Goal: Task Accomplishment & Management: Manage account settings

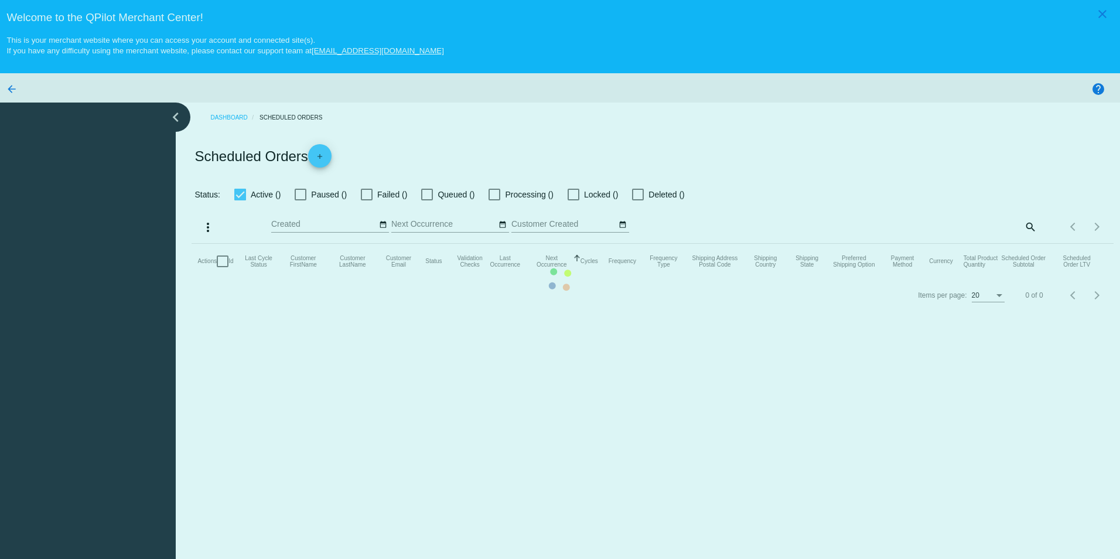
click at [1019, 244] on mat-table "Actions Id Last Cycle Status Customer FirstName Customer LastName Customer Emai…" at bounding box center [653, 261] width 922 height 35
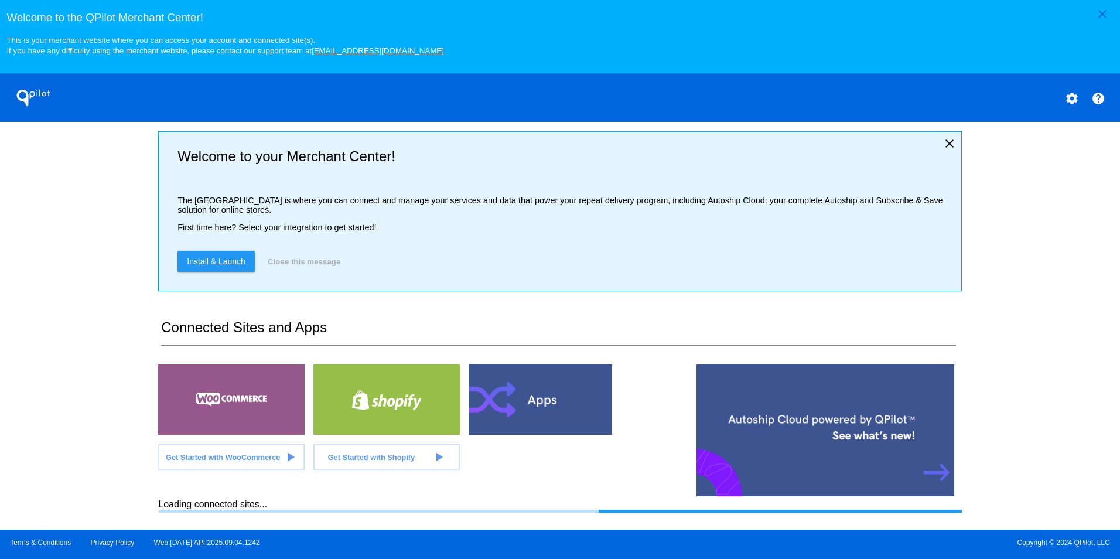
click at [76, 327] on div "close Welcome to the QPilot Merchant Center! This is your merchant website wher…" at bounding box center [560, 265] width 1120 height 530
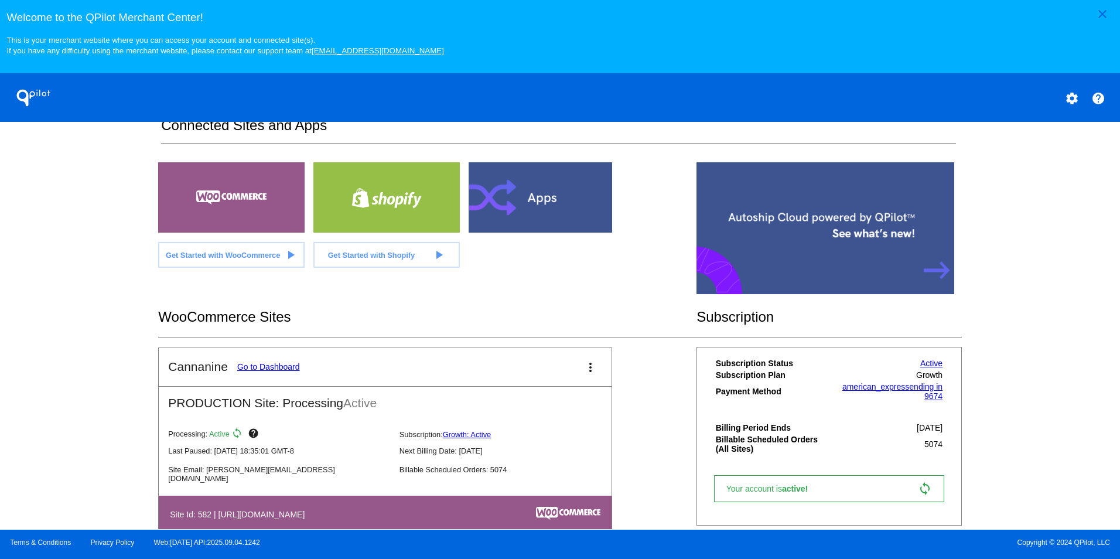
scroll to position [237, 0]
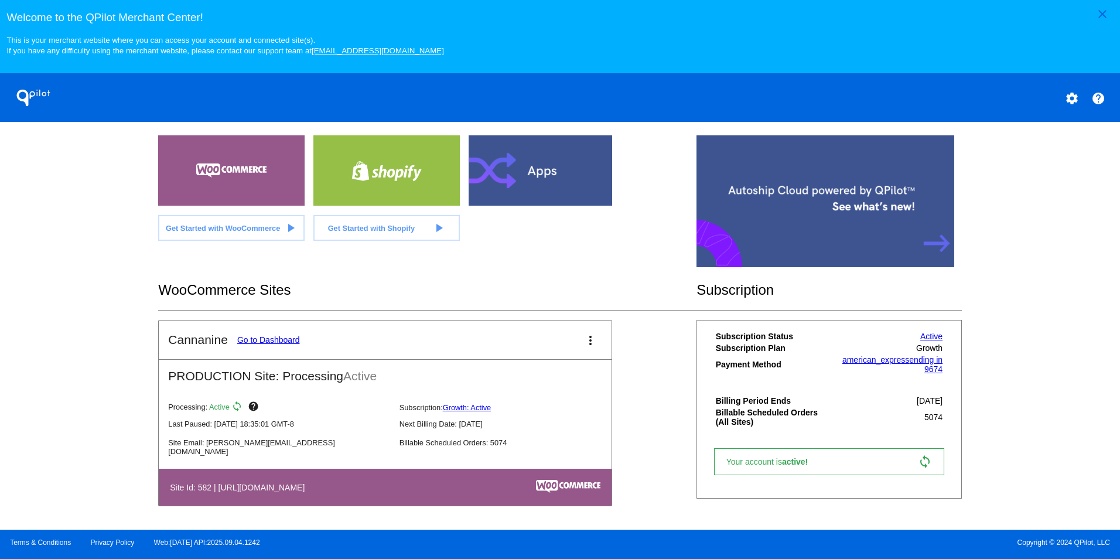
click at [265, 347] on mat-card-title "Cannanine Go to Dashboard" at bounding box center [233, 340] width 131 height 14
click at [266, 343] on link "Go to Dashboard" at bounding box center [268, 339] width 63 height 9
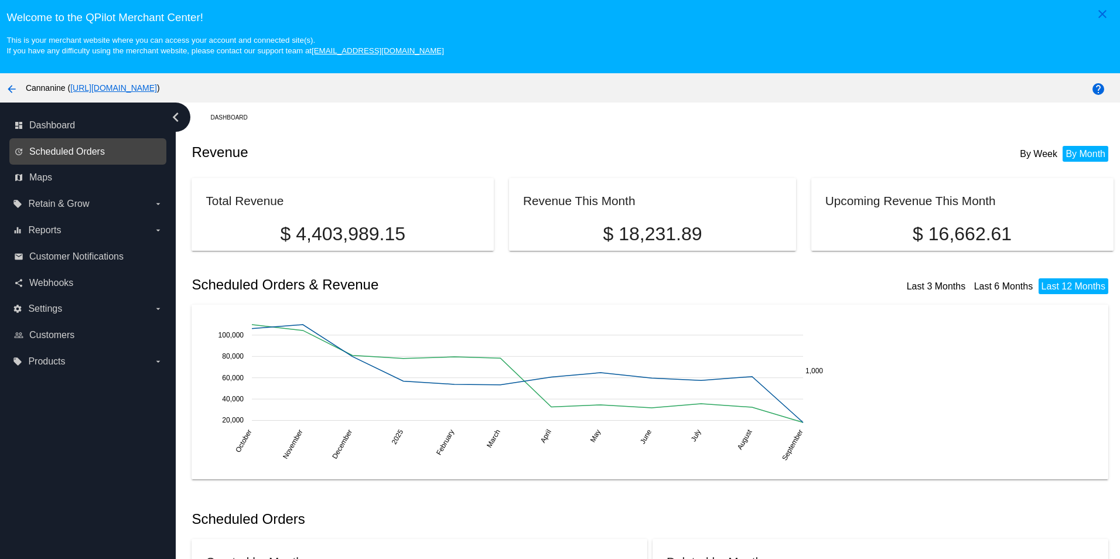
click at [77, 153] on span "Scheduled Orders" at bounding box center [67, 152] width 76 height 11
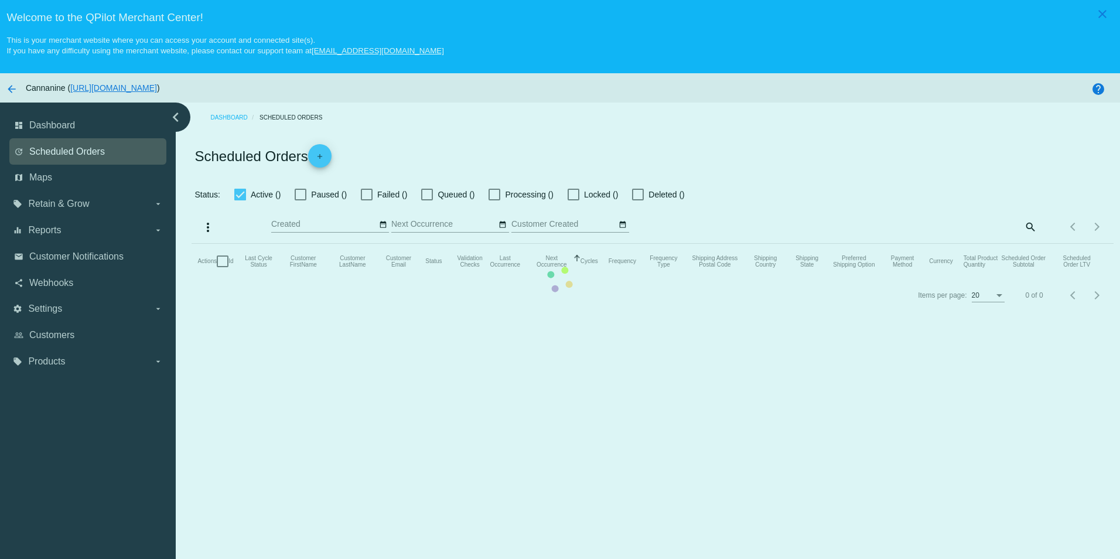
checkbox input "true"
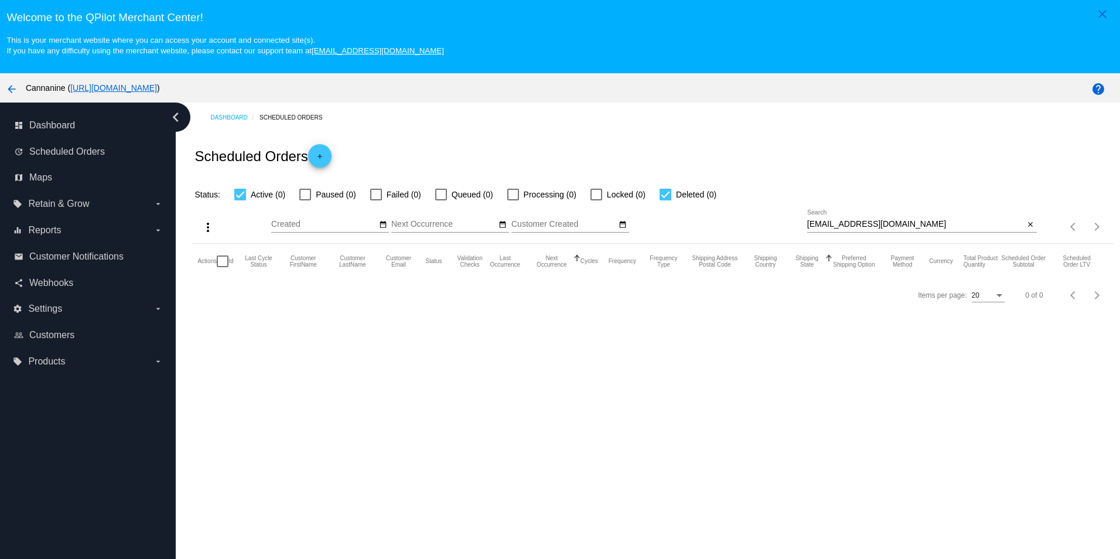
click at [871, 229] on input "scombs@tds.net" at bounding box center [916, 224] width 217 height 9
paste input "ibfieriq@gmail.com"
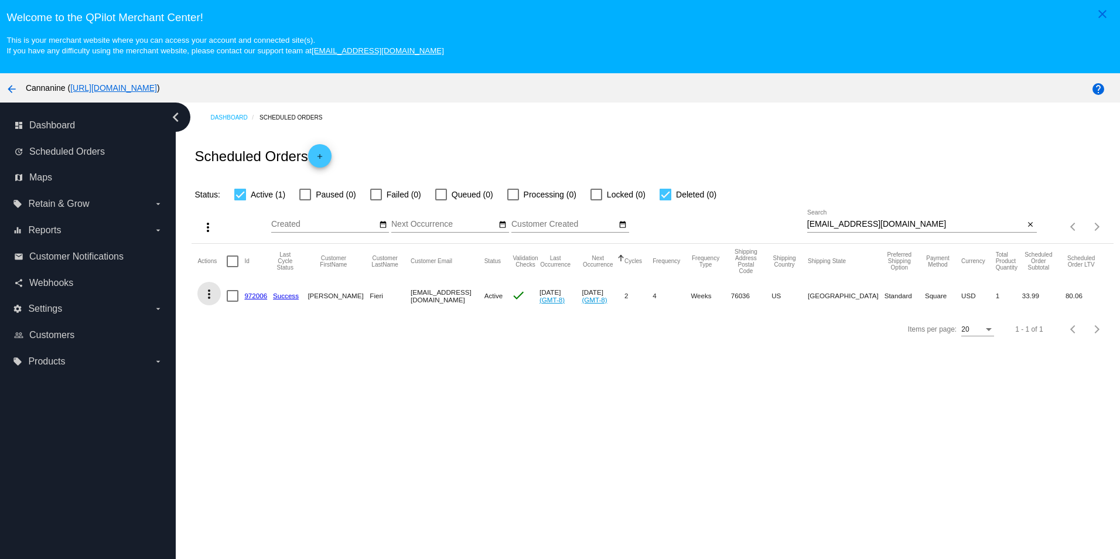
click at [217, 294] on button "more_vert" at bounding box center [208, 293] width 23 height 23
click at [267, 446] on button "delete Delete" at bounding box center [255, 438] width 117 height 28
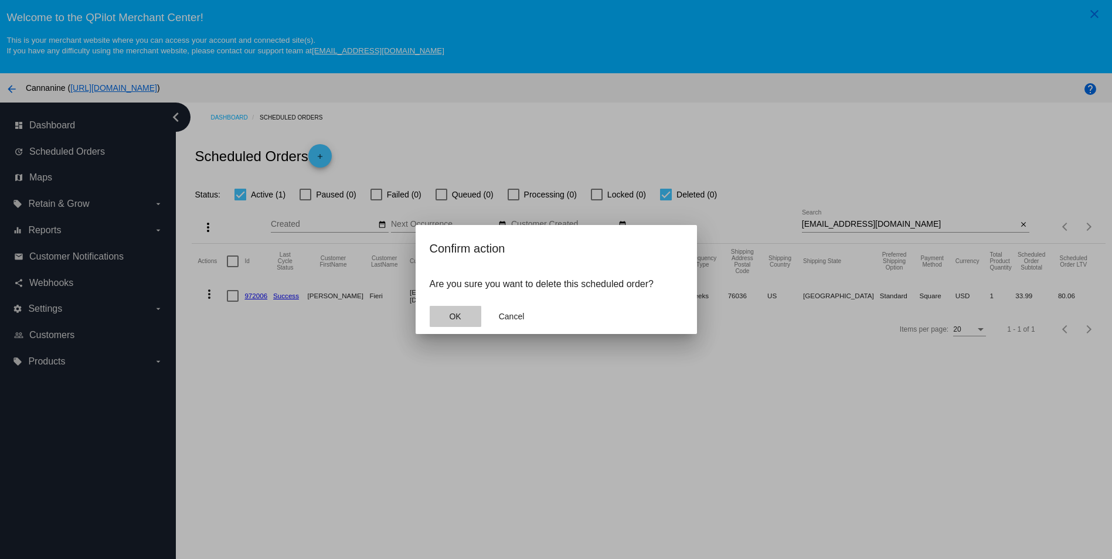
click at [451, 316] on span "OK" at bounding box center [455, 316] width 12 height 9
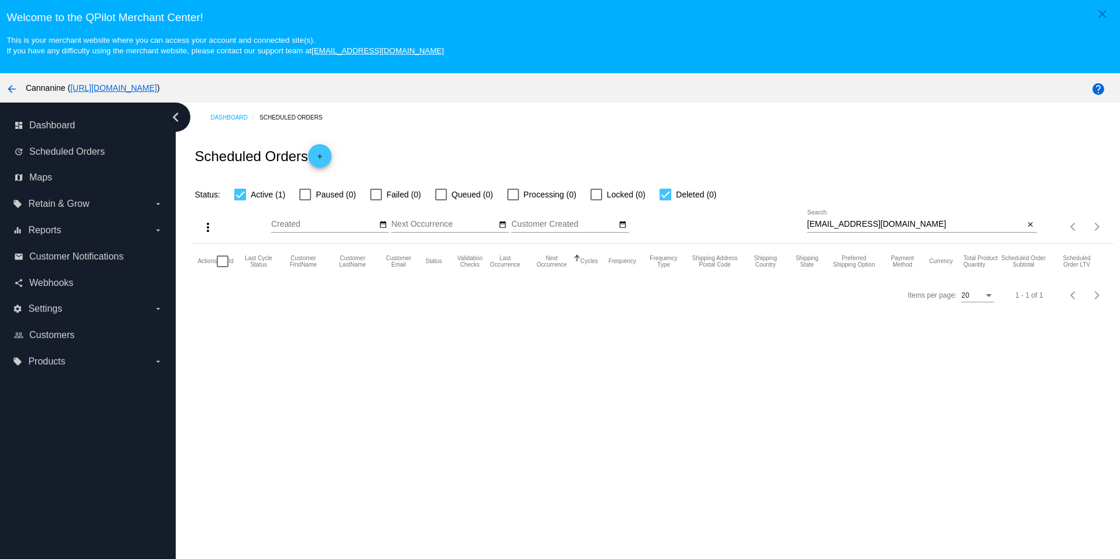
click at [885, 229] on input "ibfieriq@gmail.com" at bounding box center [916, 224] width 217 height 9
type input "ibfieriq@gmail.com"
